Goal: Information Seeking & Learning: Learn about a topic

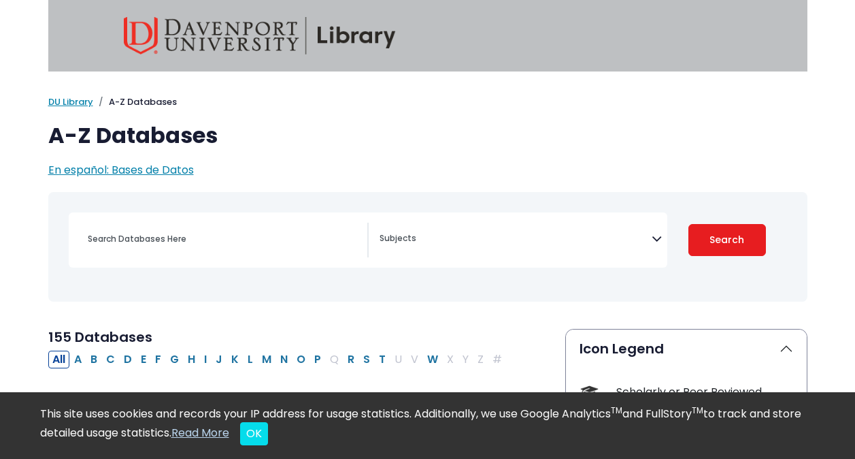
select select "Database Subject Filter"
click at [465, 224] on span "Search filters" at bounding box center [516, 239] width 272 height 35
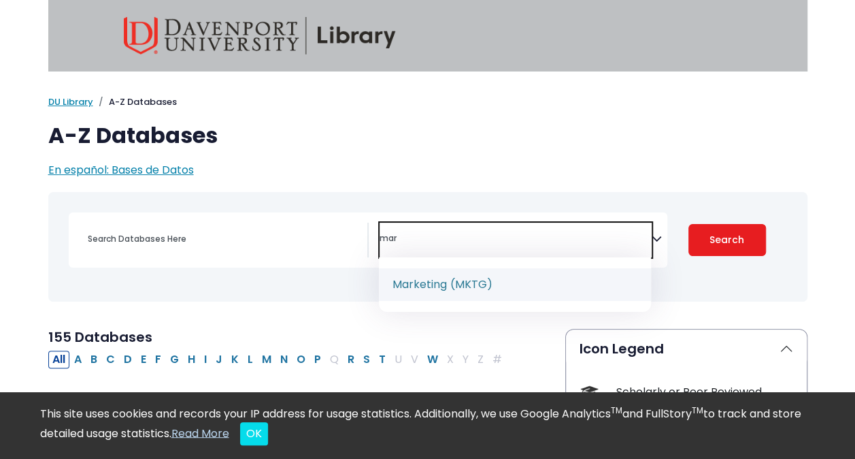
type textarea "mar"
click at [493, 306] on span "Marketing (MKTG)" at bounding box center [515, 284] width 272 height 54
select select "219072"
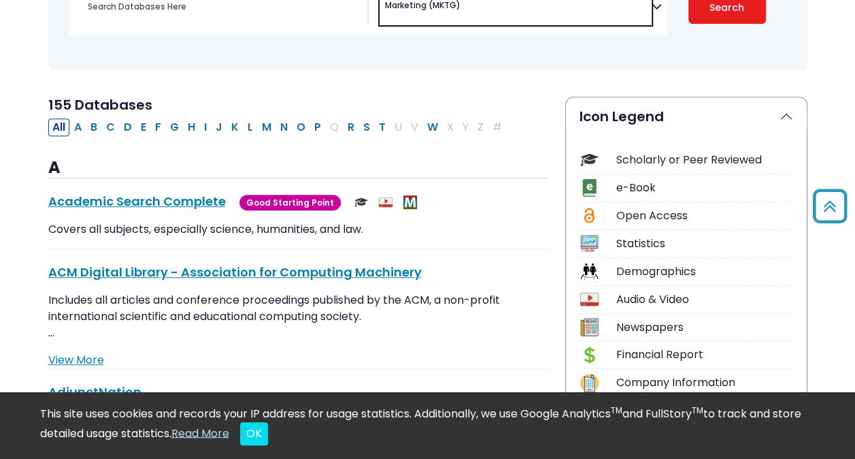
scroll to position [236, 0]
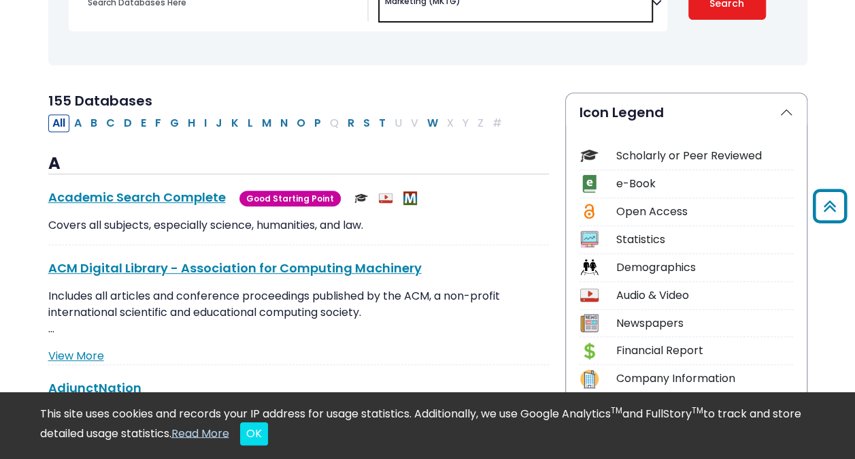
click at [755, 38] on div "[MEDICAL_DATA] Guide" at bounding box center [427, 10] width 743 height 99
click at [737, 8] on button "Search" at bounding box center [727, 4] width 78 height 32
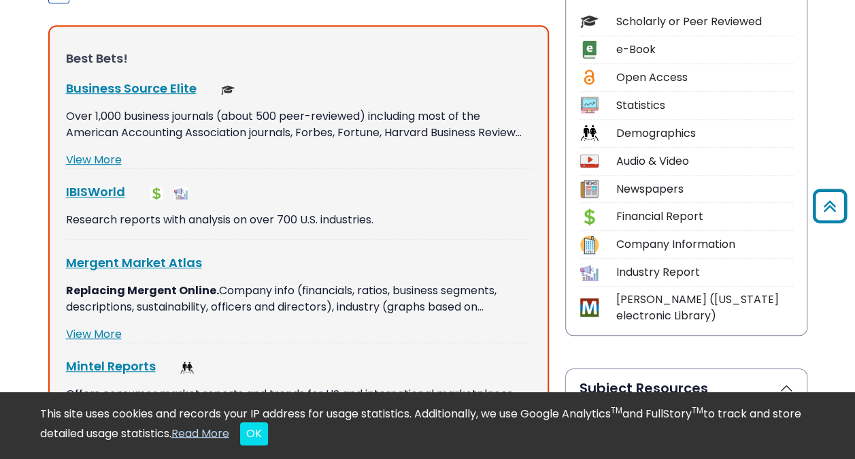
scroll to position [388, 0]
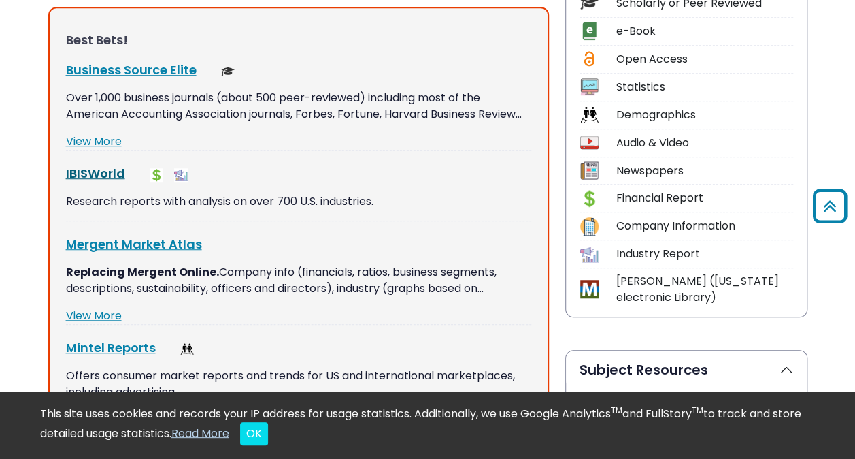
click at [94, 170] on link "IBISWorld This link opens in a new window" at bounding box center [95, 173] width 59 height 17
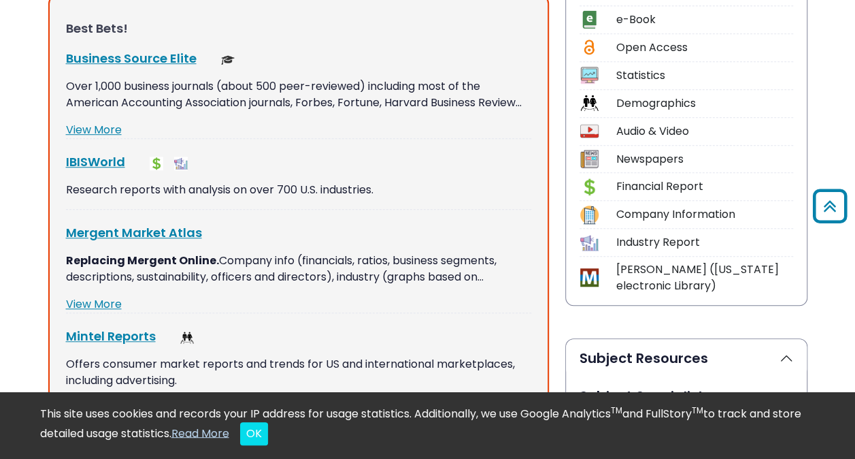
scroll to position [402, 0]
